Goal: Navigation & Orientation: Find specific page/section

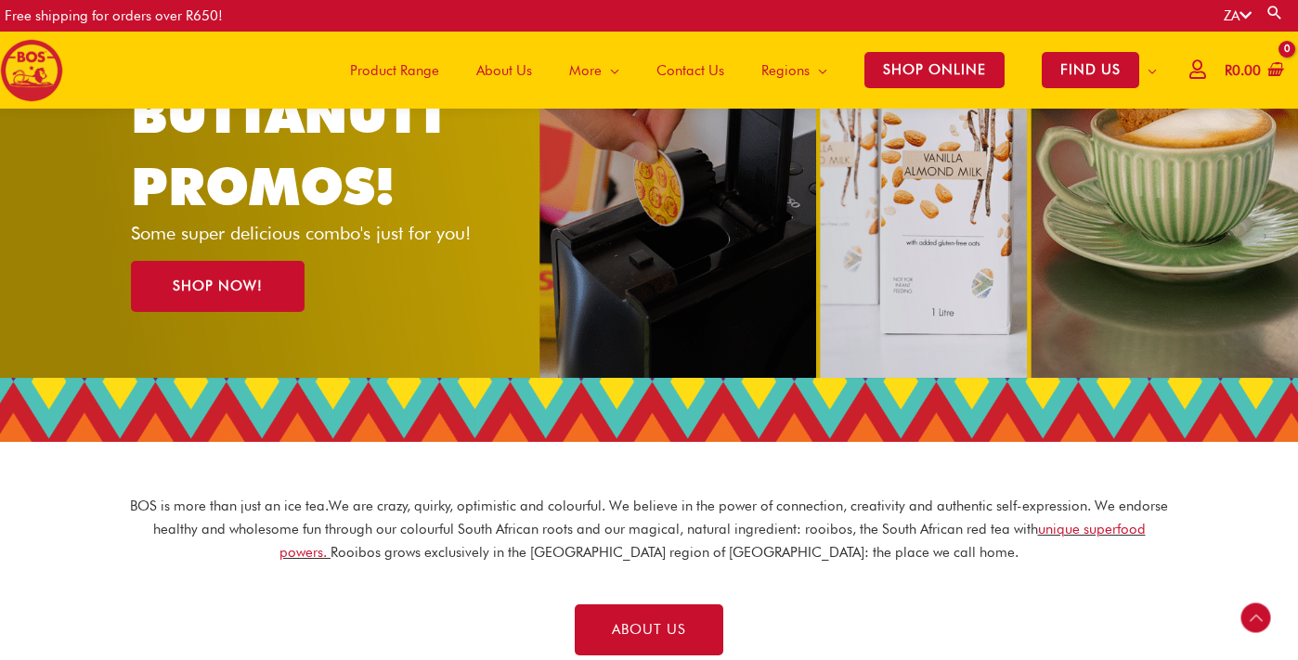
scroll to position [189, 0]
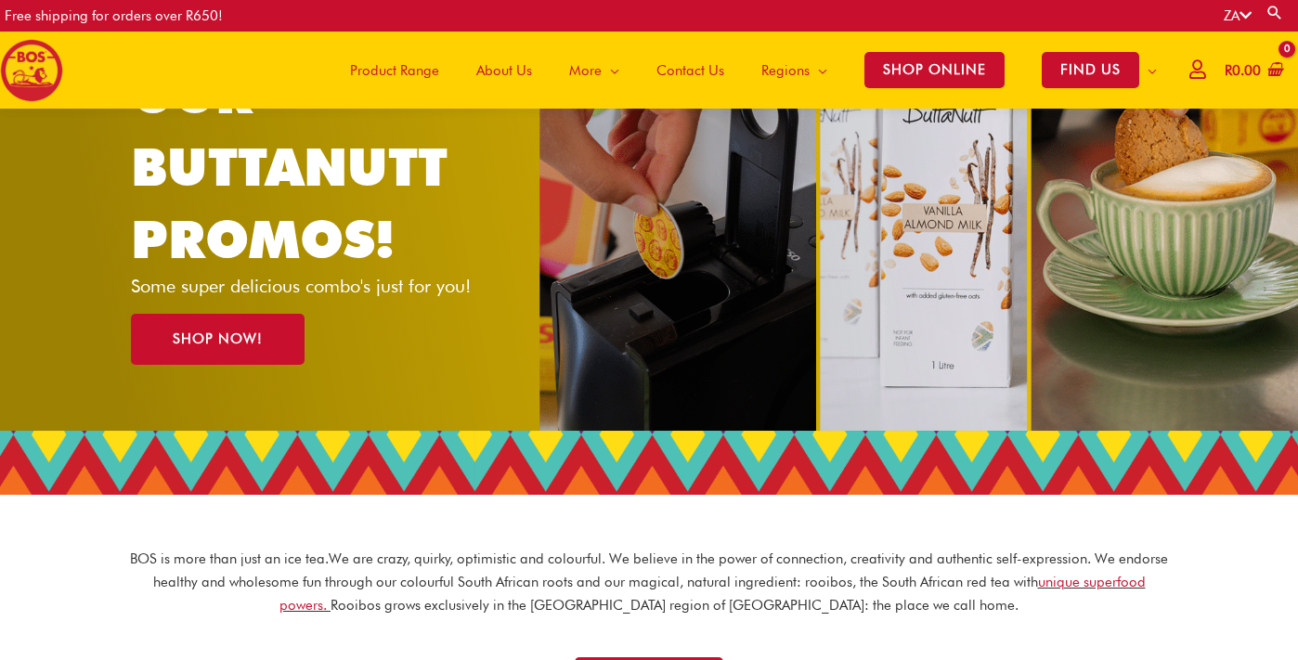
click at [507, 65] on span "About Us" at bounding box center [504, 71] width 56 height 56
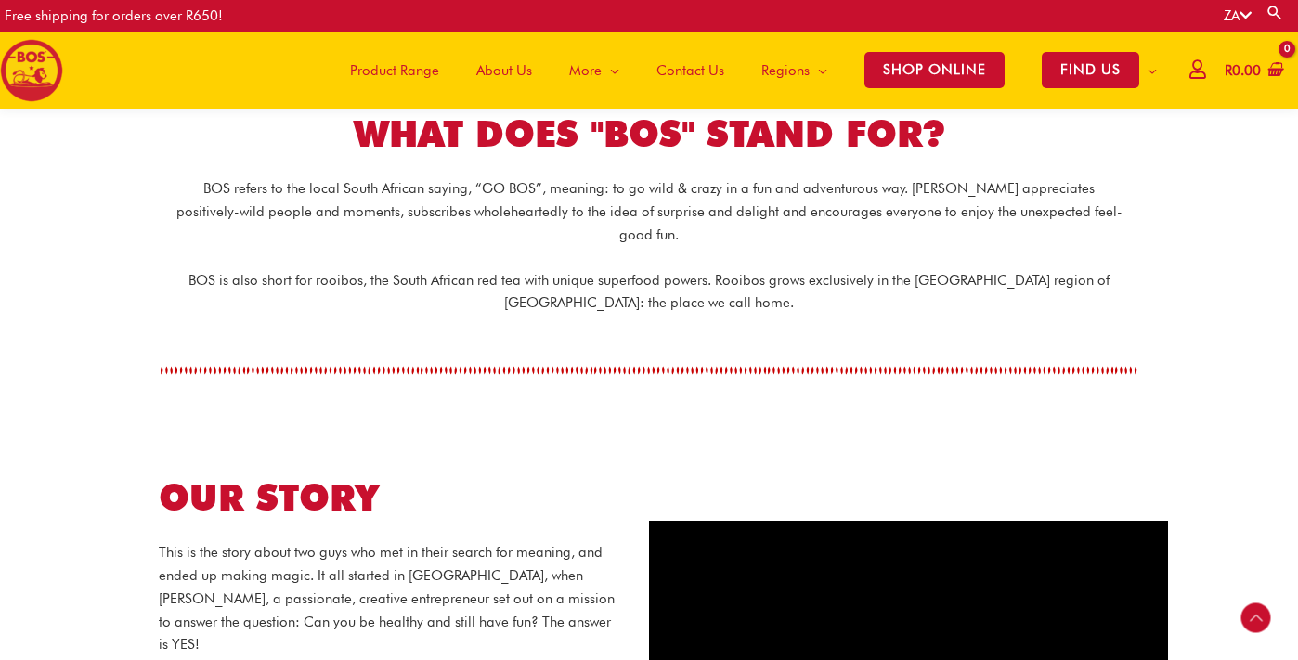
scroll to position [504, 0]
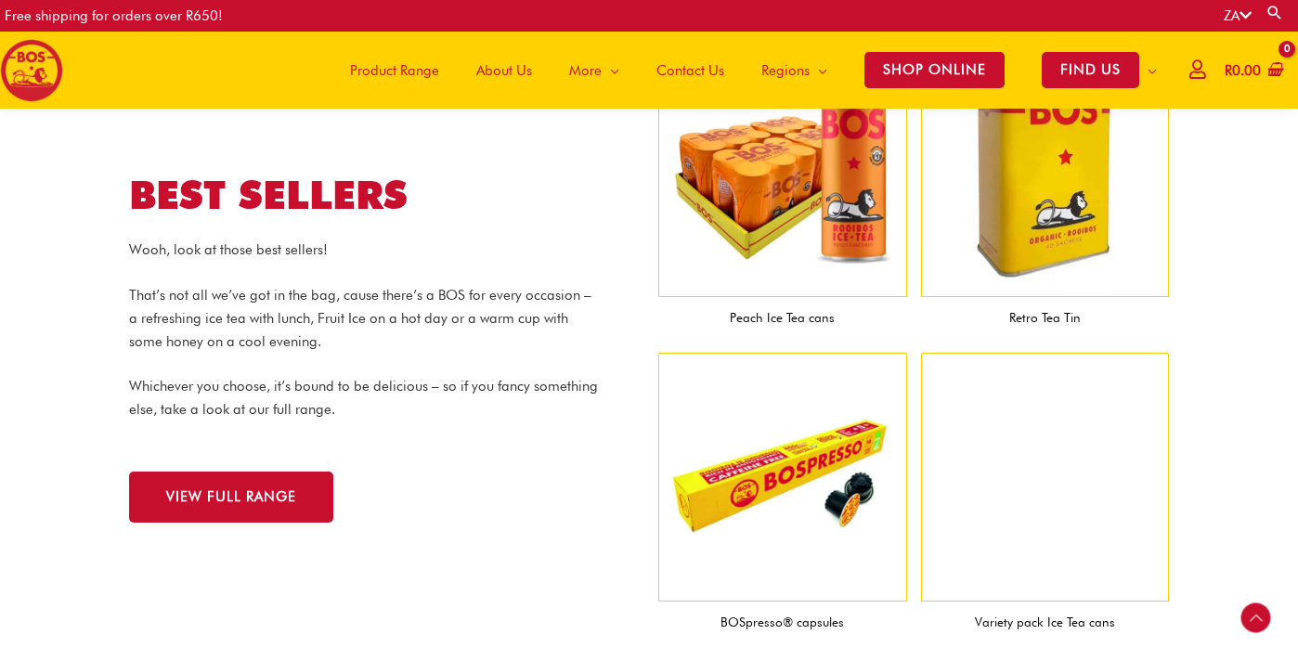
scroll to position [1859, 0]
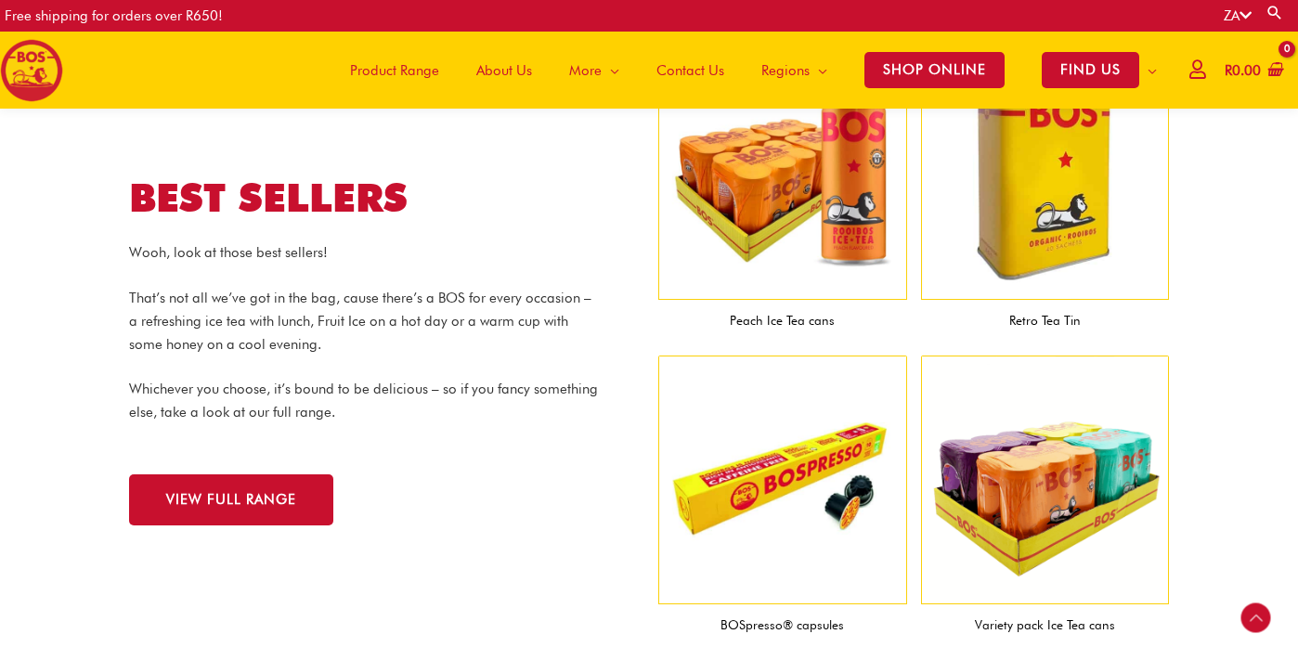
click at [515, 65] on span "About Us" at bounding box center [504, 71] width 56 height 56
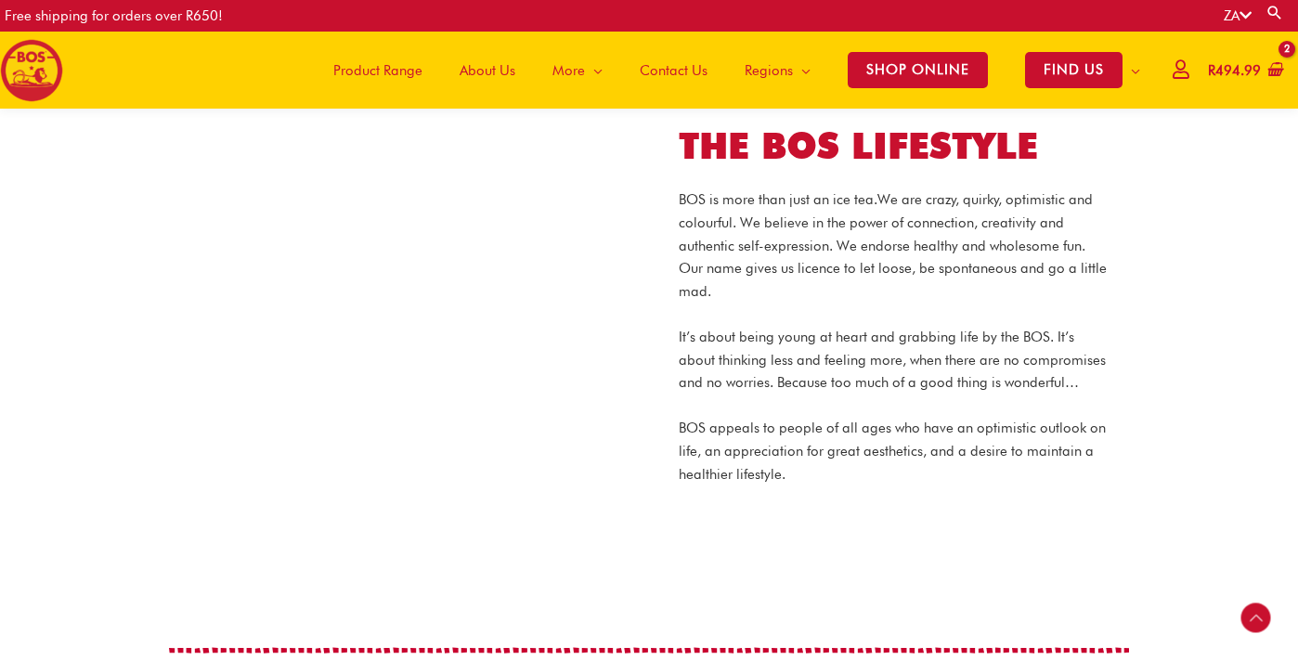
scroll to position [1398, 0]
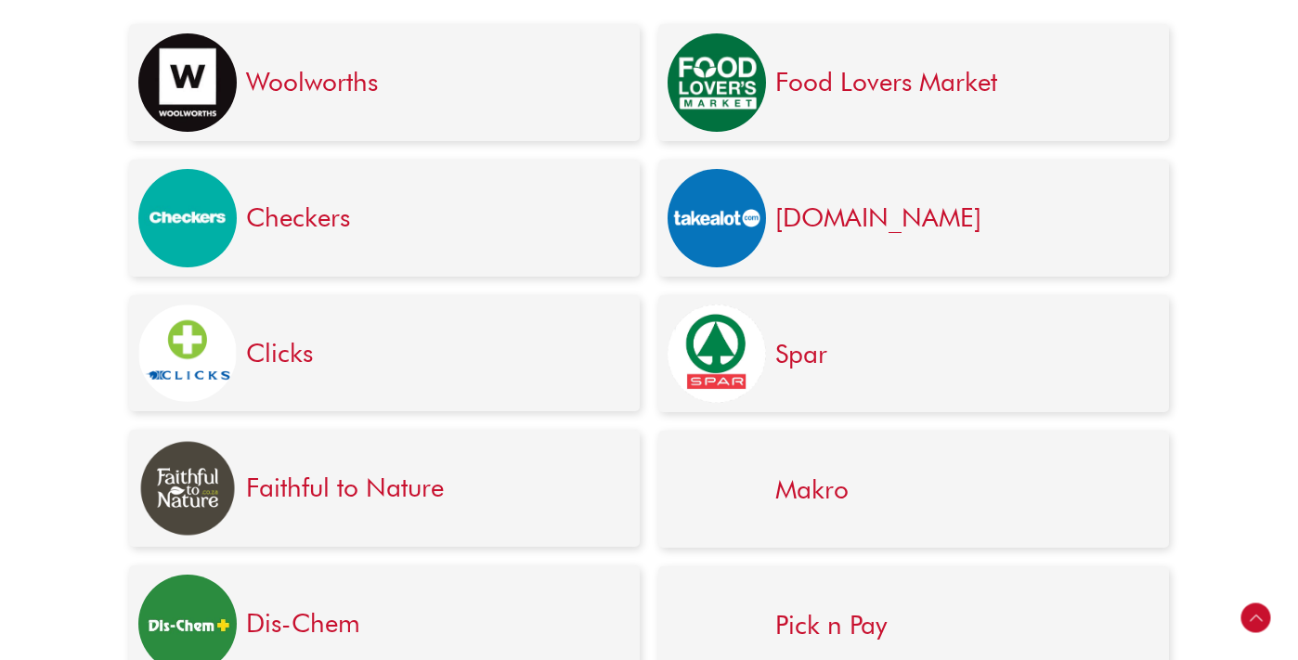
scroll to position [595, 0]
